Goal: Task Accomplishment & Management: Use online tool/utility

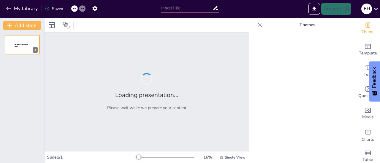
type input "Eksplorasi Tes MBTI: Teori, Manfaat, dan Relevansinya dalam Penelitian Sosial"
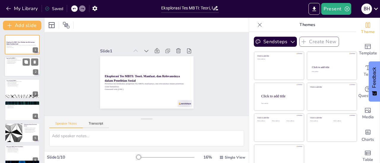
click at [22, 62] on p "Meningkatkan komunikasi" at bounding box center [22, 62] width 32 height 1
type textarea "Tes MBTI adalah alat psikologi yang berfungsi untuk membantu individu memahami …"
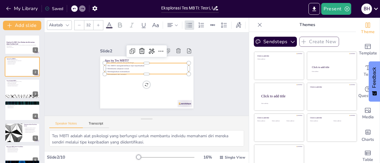
click at [114, 70] on p "Meningkatkan komunikasi" at bounding box center [146, 71] width 84 height 3
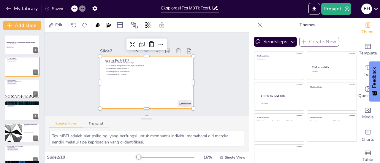
click at [112, 89] on div at bounding box center [145, 82] width 102 height 71
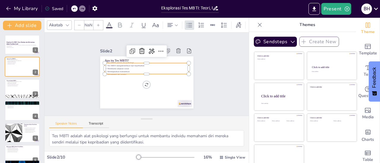
type input "32"
click at [122, 60] on div "Apa itu Tes MBTI? Tes MBTI adalah alat psikologi Tes MBTI mengidentifikasi tipe…" at bounding box center [146, 82] width 93 height 52
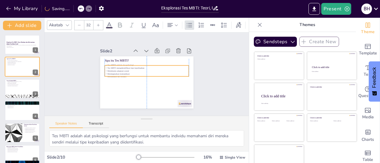
click at [153, 70] on p "Meningkatkan komunikasi" at bounding box center [146, 74] width 81 height 29
click at [214, 79] on div "Slide 1 Eksplorasi Tes MBTI: Teori, Manfaat, dan Relevansinya dalam Penelitian …" at bounding box center [146, 74] width 204 height 83
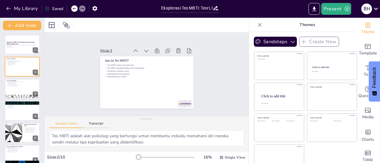
scroll to position [9, 0]
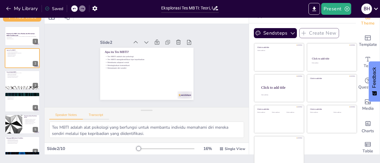
click at [98, 116] on button "Transcript" at bounding box center [96, 116] width 26 height 7
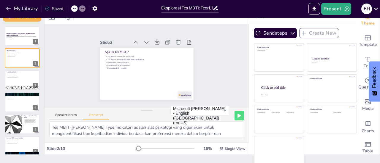
scroll to position [0, 0]
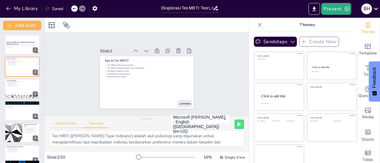
click at [77, 122] on button "Speaker Notes" at bounding box center [66, 125] width 34 height 7
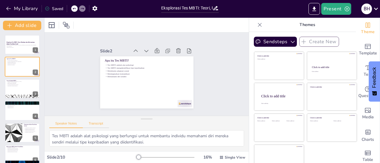
click at [98, 126] on button "Transcript" at bounding box center [96, 125] width 26 height 7
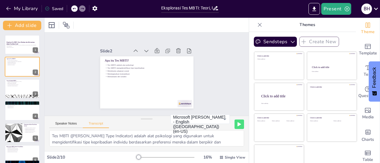
scroll to position [20, 0]
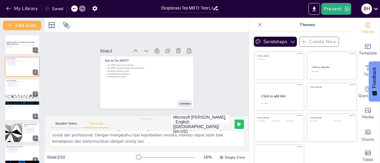
click at [237, 124] on icon at bounding box center [238, 125] width 3 height 4
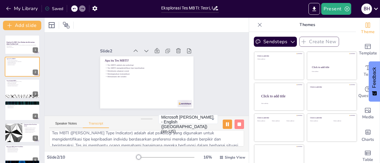
scroll to position [0, 0]
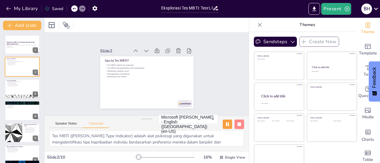
click at [225, 123] on icon at bounding box center [227, 124] width 4 height 4
click at [28, 90] on div at bounding box center [22, 89] width 36 height 20
type textarea "MBTI didasarkan pada teori [PERSON_NAME] tentang tipe kepribadian, yang membagi…"
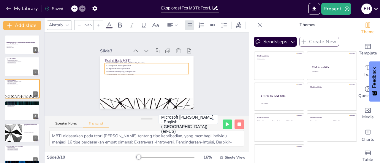
type input "32"
click at [119, 73] on div "Teori di Balik MBTI MBTI berdasarkan teori [PERSON_NAME] Terdapat 16 tipe kepri…" at bounding box center [145, 83] width 98 height 62
click at [197, 77] on div "Slide 1 Eksplorasi Tes MBTI: Teori, Manfaat, dan Relevansinya dalam Penelitian …" at bounding box center [146, 74] width 127 height 69
type input "32"
click at [113, 65] on p "Terdapat 16 tipe kepribadian" at bounding box center [150, 67] width 74 height 44
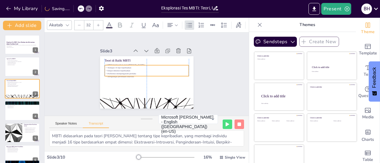
click at [114, 69] on p "Empat dimensi kepribadian" at bounding box center [147, 71] width 81 height 29
click at [207, 70] on div "Slide 1 Eksplorasi Tes MBTI: Teori, Manfaat, dan Relevansinya dalam Penelitian …" at bounding box center [146, 74] width 159 height 220
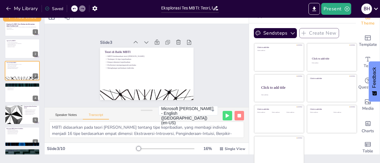
scroll to position [9, 0]
click at [18, 33] on div at bounding box center [22, 27] width 36 height 20
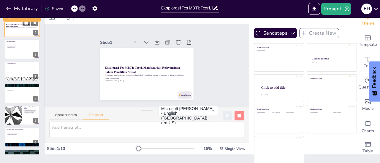
scroll to position [0, 0]
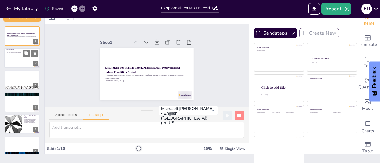
click at [14, 61] on div at bounding box center [22, 58] width 36 height 20
type textarea "Tes MBTI ([PERSON_NAME] Type Indicator) adalah alat psikologi yang digunakan un…"
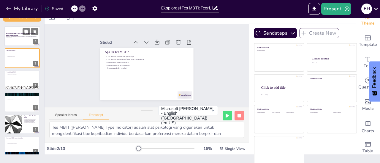
click at [15, 44] on div at bounding box center [22, 36] width 36 height 20
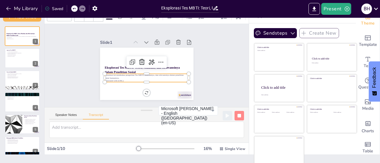
click at [119, 80] on div "Eksplorasi Tes MBTI: Teori, Manfaat, dan Relevansinya dalam Penelitian Sosial P…" at bounding box center [139, 70] width 97 height 106
click at [123, 75] on p "Presentasi ini membahas pengertian Tes MBTI, manfaatnya, dan relevansinya dalam…" at bounding box center [138, 73] width 60 height 66
click at [123, 75] on p "Presentasi ini membahas pengertian Tes MBTI, manfaatnya, dan relevansinya dalam…" at bounding box center [141, 74] width 76 height 47
click at [76, 115] on button "Speaker Notes" at bounding box center [66, 116] width 34 height 7
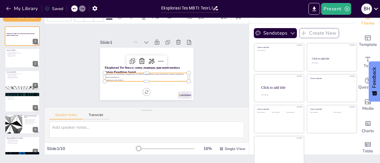
click at [200, 71] on div "Slide 1 Eksplorasi Tes MBTI: Teori, Manfaat, dan Relevansinya dalam Penelitian …" at bounding box center [147, 65] width 142 height 105
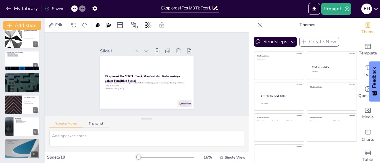
scroll to position [9, 0]
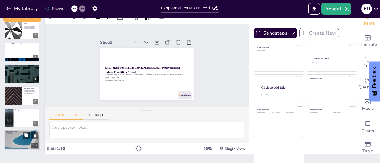
click at [21, 144] on div at bounding box center [22, 140] width 36 height 20
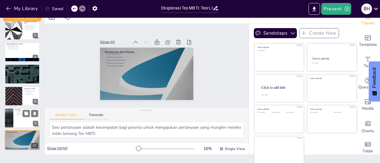
click at [18, 121] on div at bounding box center [22, 118] width 36 height 20
type textarea "Tes MBTI merupakan alat yang sangat bermanfaat dalam memahami kepribadian dan i…"
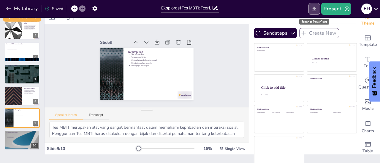
click at [314, 11] on icon "Export to PowerPoint" at bounding box center [314, 9] width 4 height 4
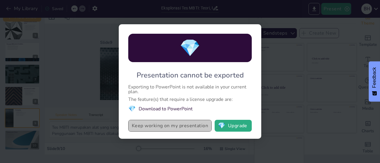
click at [176, 124] on button "Keep working on my presentation" at bounding box center [169, 126] width 83 height 12
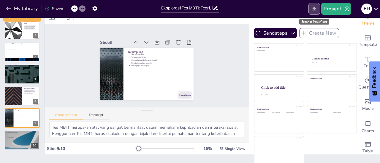
click at [312, 11] on icon "Export to PowerPoint" at bounding box center [314, 9] width 6 height 6
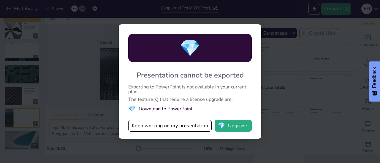
click at [91, 75] on div "💎 Presentation cannot be exported Exporting to PowerPoint is not available in y…" at bounding box center [190, 81] width 380 height 163
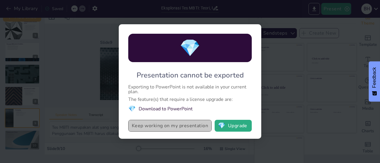
click at [195, 127] on button "Keep working on my presentation" at bounding box center [169, 126] width 83 height 12
